Goal: Navigation & Orientation: Understand site structure

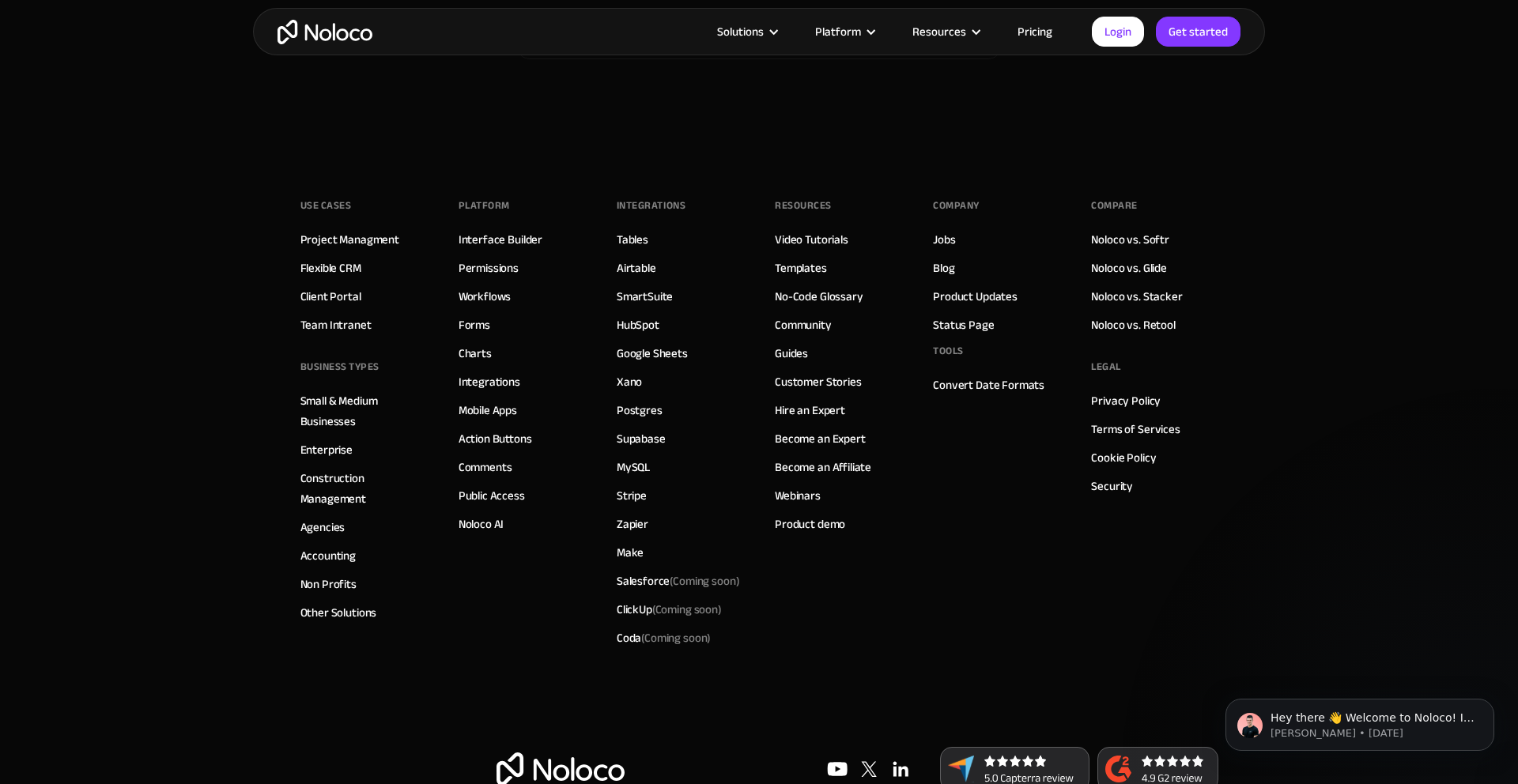
click at [173, 271] on footer "Use Cases Project Managment Flexible CRM Client Portal Team Intranet BUSINESS T…" at bounding box center [759, 488] width 1518 height 685
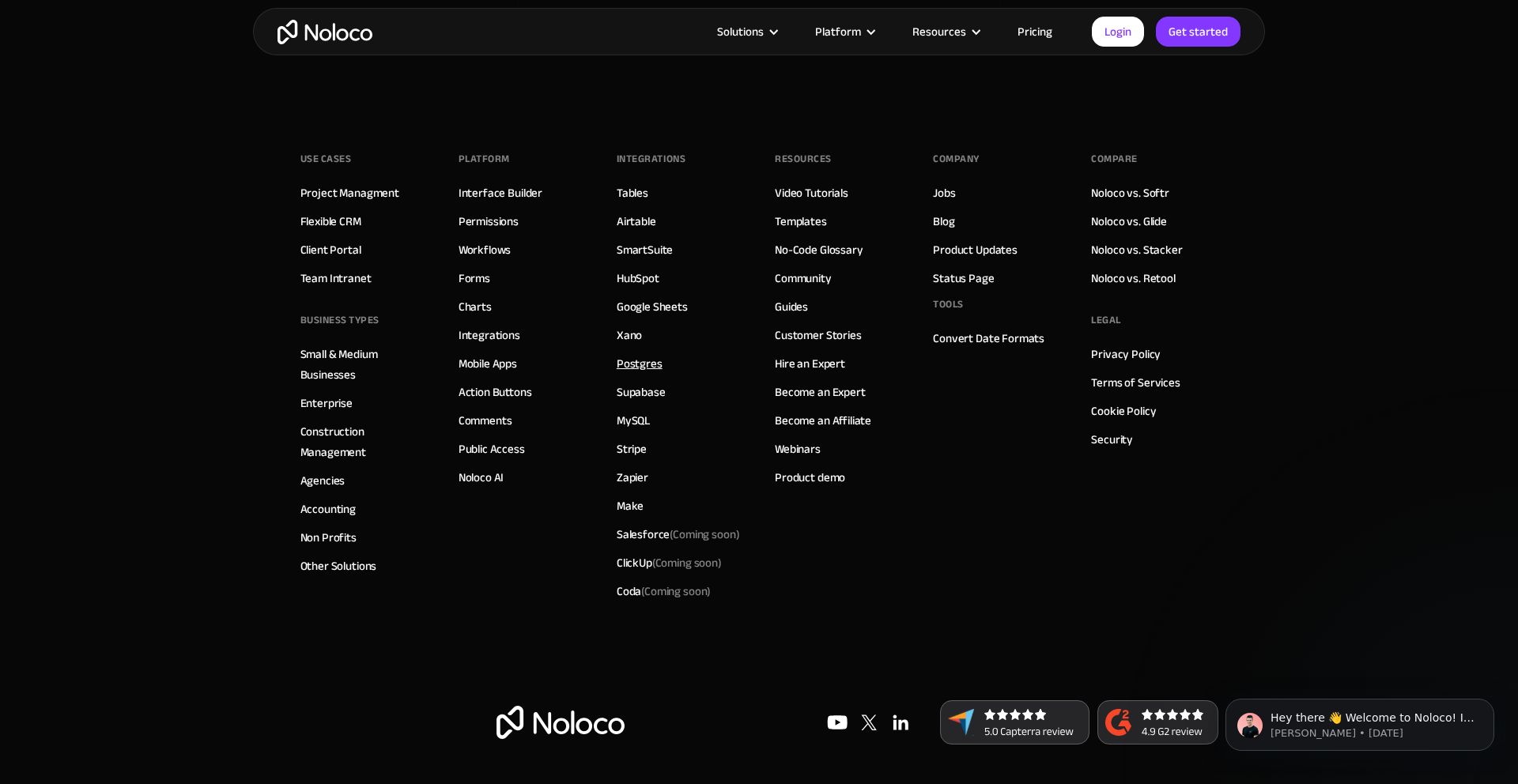
click at [640, 366] on link "Postgres" at bounding box center [639, 363] width 46 height 21
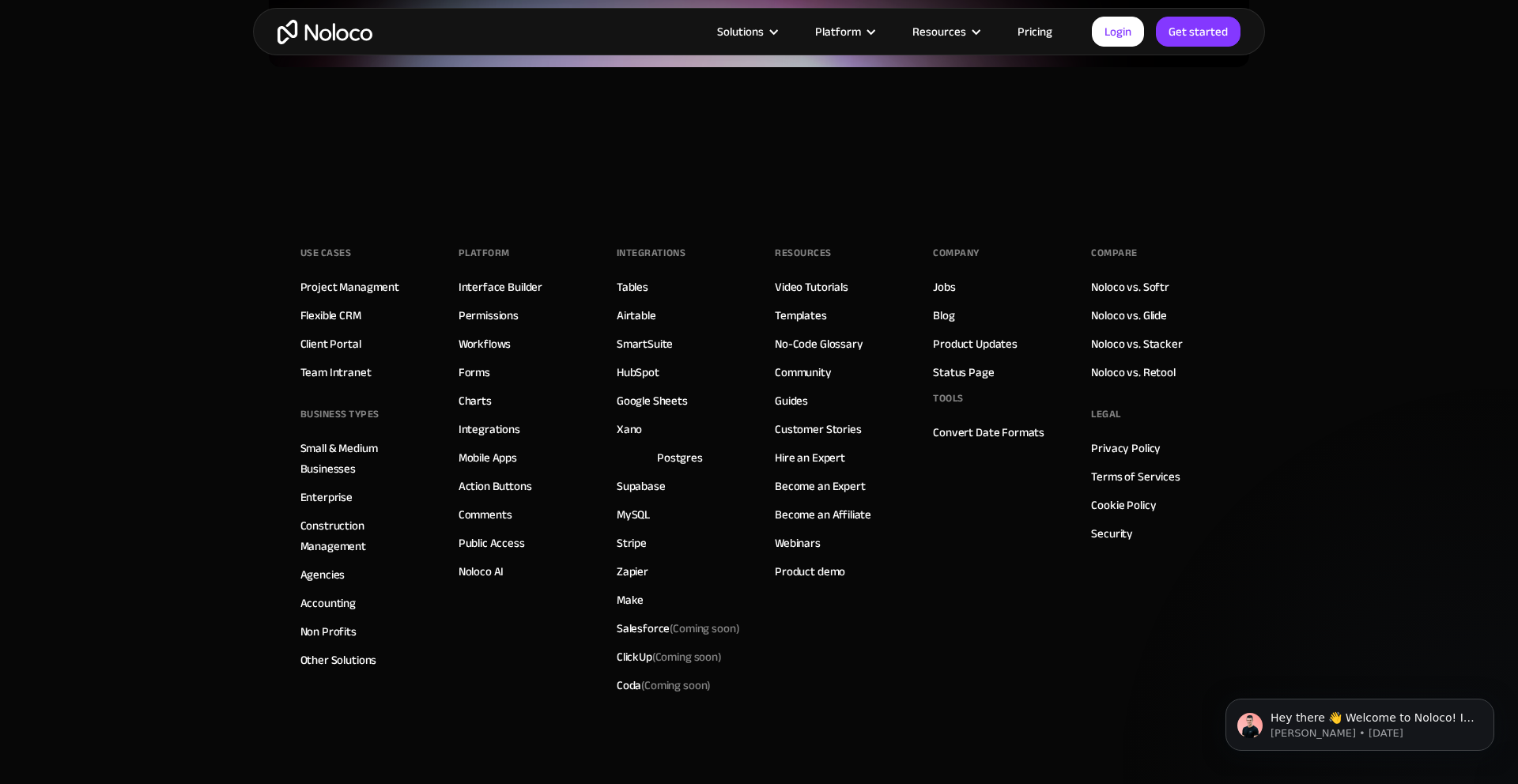
scroll to position [4199, 0]
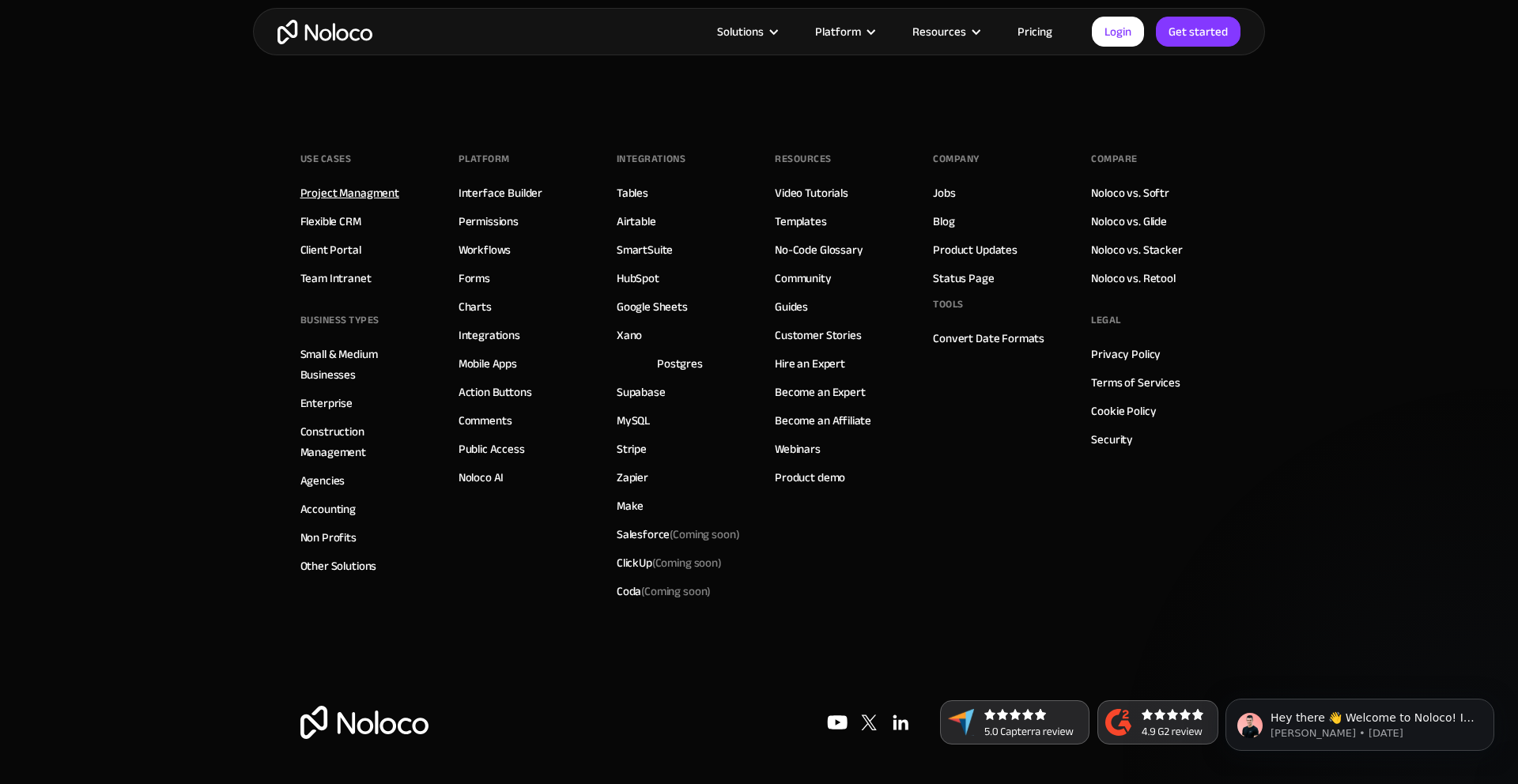
click at [349, 193] on link "Project Managment" at bounding box center [350, 192] width 99 height 21
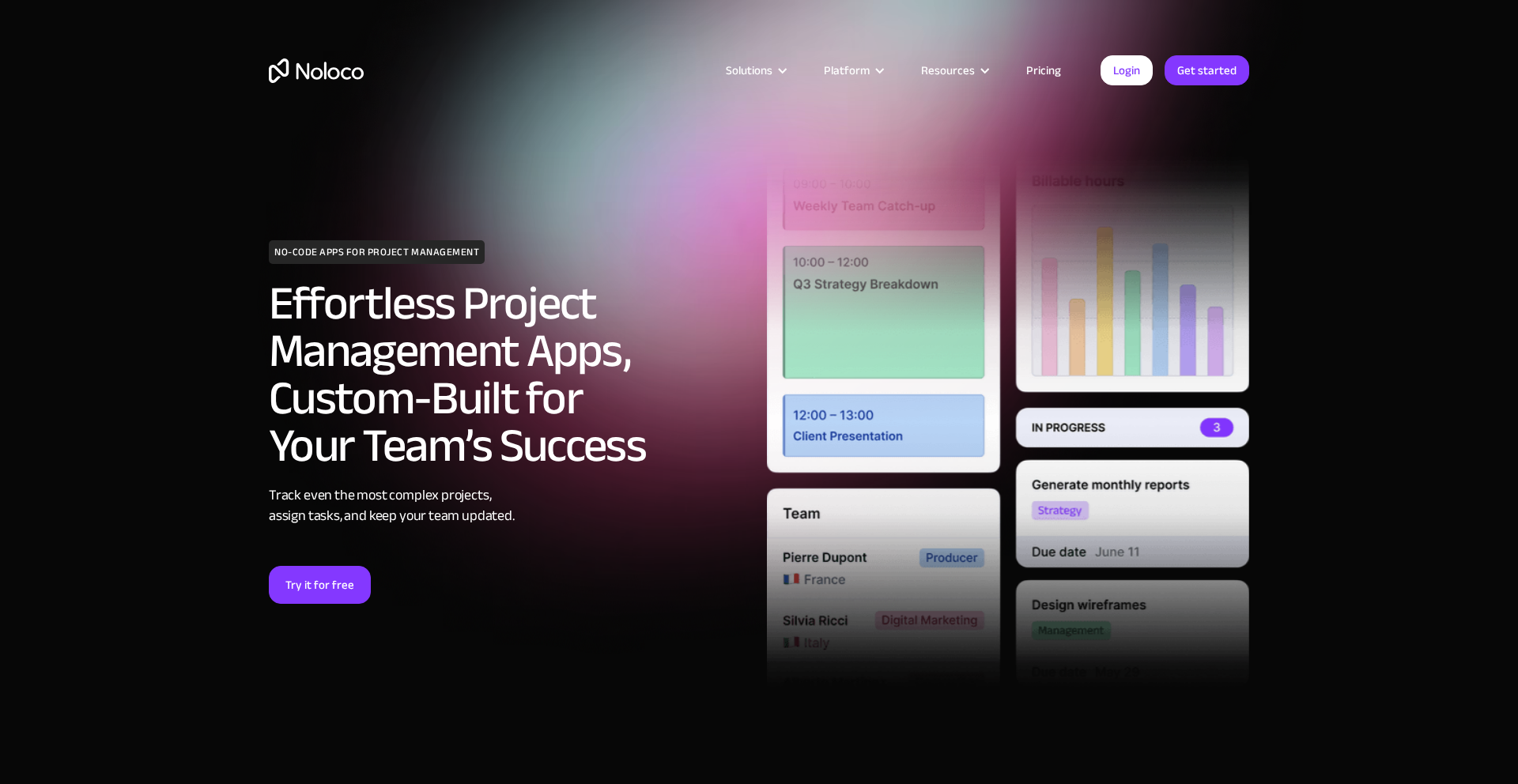
click at [316, 70] on img "home" at bounding box center [316, 71] width 95 height 25
